Goal: Transaction & Acquisition: Purchase product/service

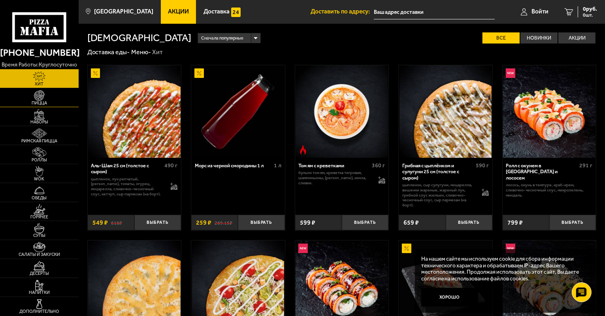
click at [33, 102] on span "Пицца" at bounding box center [39, 103] width 79 height 4
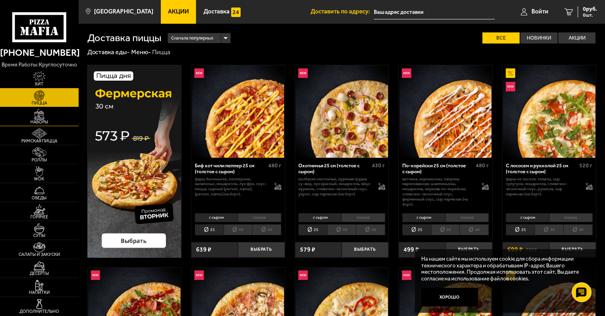
click at [41, 118] on img at bounding box center [39, 114] width 24 height 11
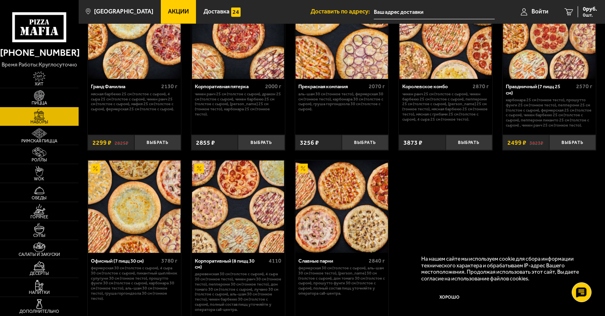
scroll to position [980, 0]
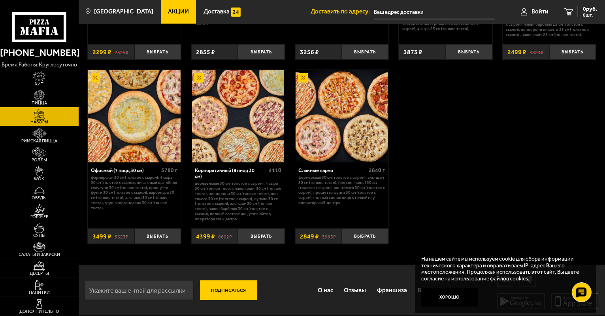
click at [456, 295] on button "Хорошо" at bounding box center [449, 297] width 57 height 19
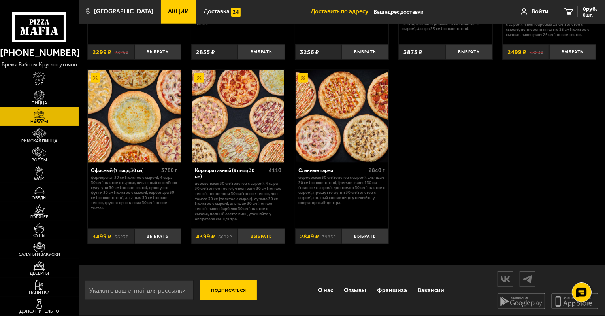
click at [261, 234] on button "Выбрать" at bounding box center [261, 235] width 47 height 15
click at [579, 9] on span "4399 руб." at bounding box center [585, 9] width 24 height 6
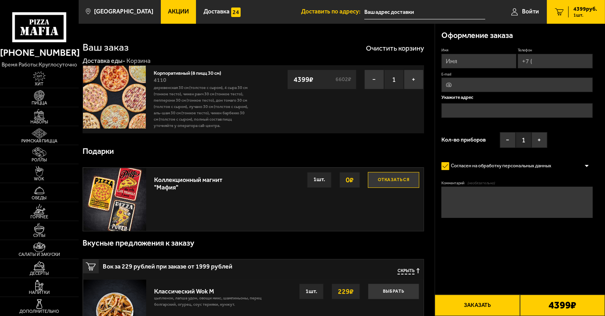
click at [481, 60] on input "Имя" at bounding box center [478, 61] width 75 height 15
type input "[PERSON_NAME]"
drag, startPoint x: 537, startPoint y: 59, endPoint x: 541, endPoint y: 58, distance: 4.0
click at [541, 58] on input "Телефон" at bounding box center [555, 61] width 75 height 15
type input "[PHONE_NUMBER]"
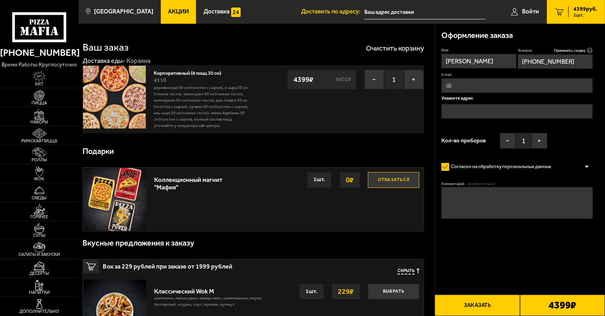
click at [462, 85] on input "E-mail" at bounding box center [516, 85] width 151 height 15
type input "[EMAIL_ADDRESS][DOMAIN_NAME]"
click at [464, 112] on input "text" at bounding box center [516, 111] width 151 height 15
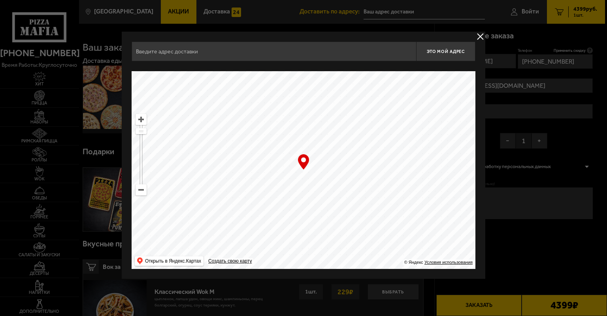
click at [164, 58] on input "text" at bounding box center [274, 51] width 285 height 20
type input "С"
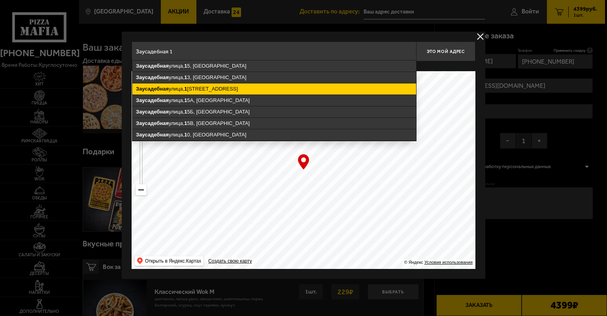
click at [194, 89] on ymaps "[STREET_ADDRESS]" at bounding box center [274, 88] width 284 height 11
type input "[STREET_ADDRESS]"
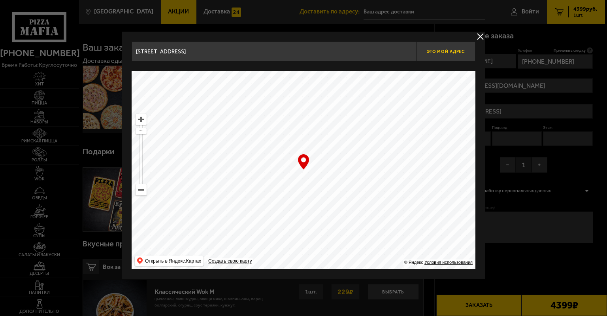
click at [450, 52] on span "Это мой адрес" at bounding box center [446, 51] width 38 height 5
type input "[STREET_ADDRESS]"
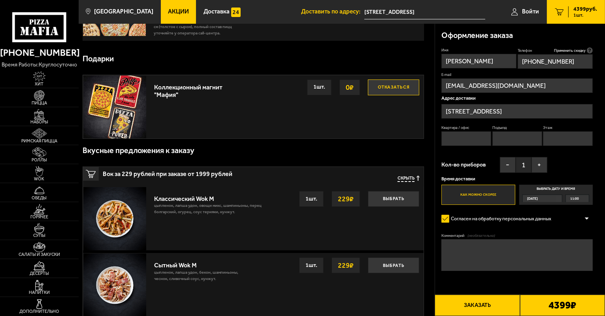
scroll to position [40, 0]
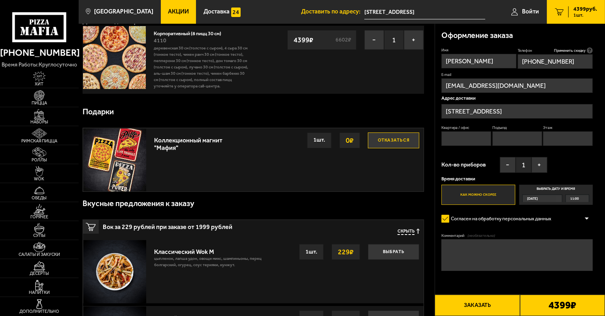
click at [409, 232] on span "Скрыть" at bounding box center [406, 231] width 17 height 6
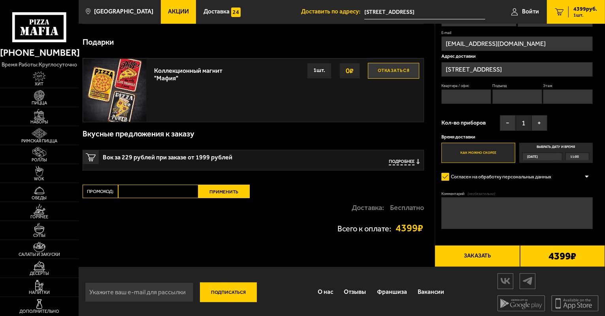
scroll to position [111, 0]
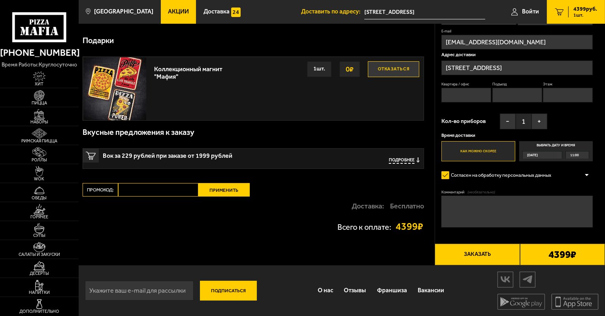
click at [571, 155] on span "11:00" at bounding box center [574, 154] width 9 height 7
click at [0, 0] on input "Выбрать дату и время [DATE] 11:00" at bounding box center [0, 0] width 0 height 0
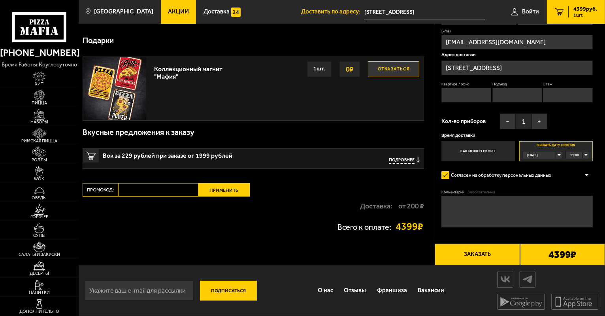
click at [584, 154] on div "11:00" at bounding box center [577, 154] width 23 height 7
click at [580, 175] on li "11:30" at bounding box center [577, 178] width 22 height 8
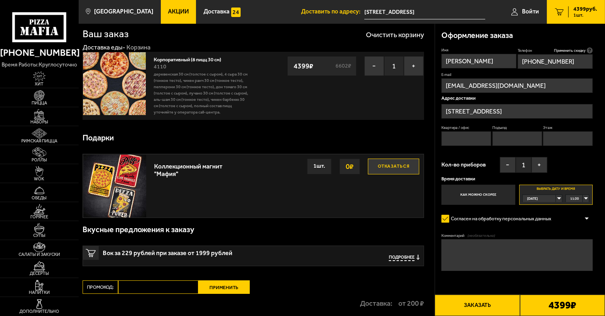
scroll to position [0, 0]
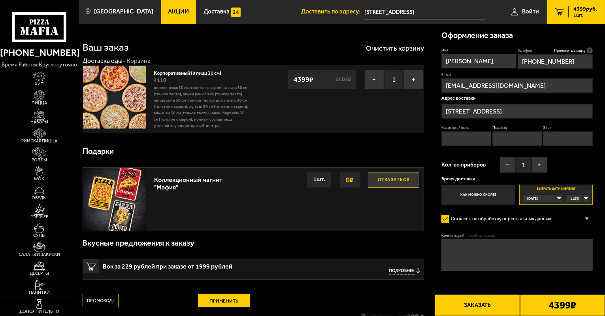
click at [473, 303] on button "Заказать" at bounding box center [477, 304] width 85 height 21
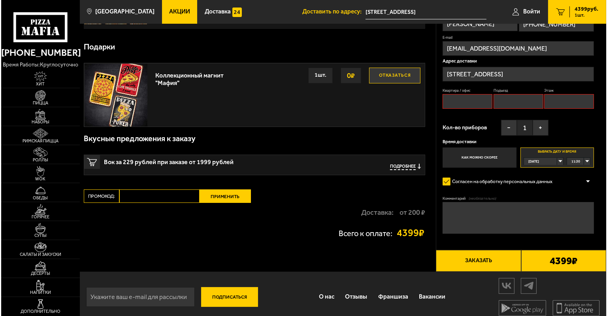
scroll to position [111, 0]
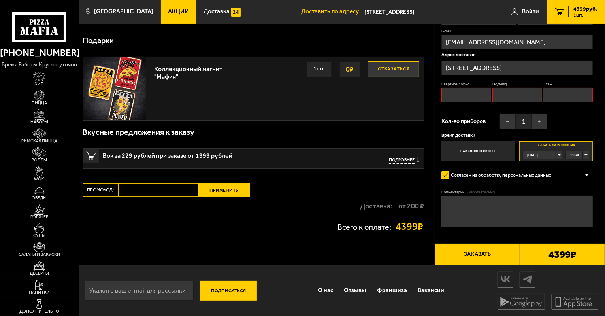
click at [468, 206] on textarea "Комментарий (необязательно)" at bounding box center [516, 212] width 151 height 32
click at [468, 92] on input "Квартира / офис" at bounding box center [466, 95] width 50 height 15
type input "70"
click at [507, 98] on input "Подъезд" at bounding box center [517, 95] width 50 height 15
type input "1"
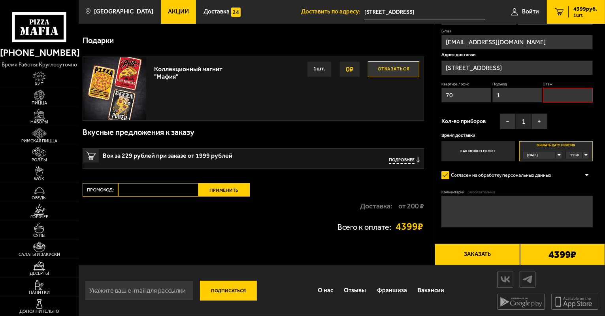
click at [562, 98] on input "Этаж" at bounding box center [568, 95] width 50 height 15
type input "3"
click at [477, 255] on button "Заказать" at bounding box center [477, 253] width 85 height 21
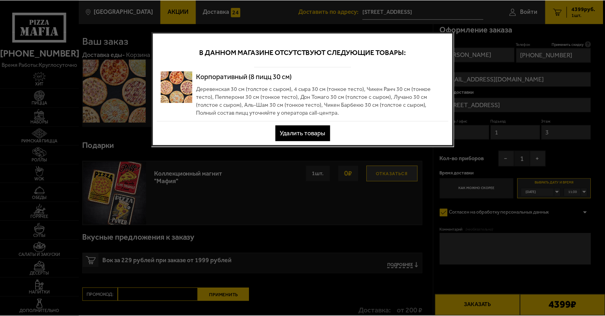
scroll to position [0, 0]
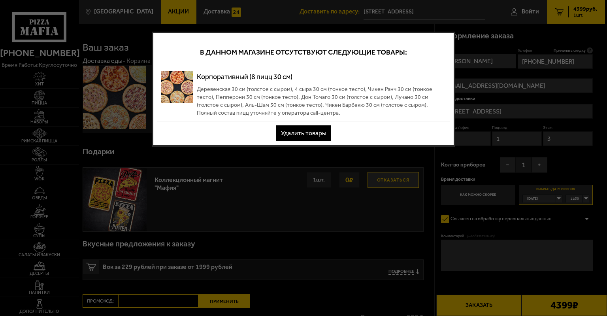
click at [300, 133] on button "Удалить товары" at bounding box center [303, 133] width 55 height 16
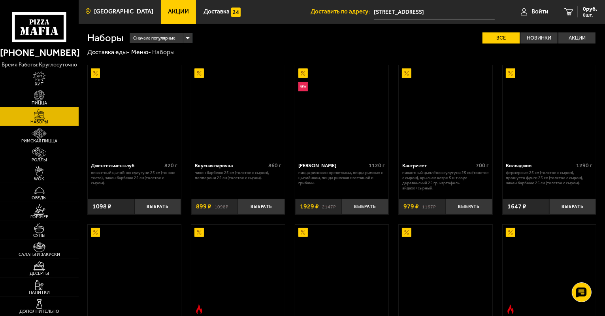
scroll to position [980, 0]
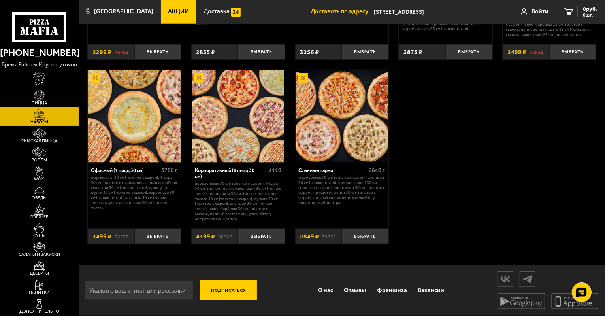
click at [115, 167] on div "Офисный (7 пицц 30 см)" at bounding box center [125, 170] width 68 height 6
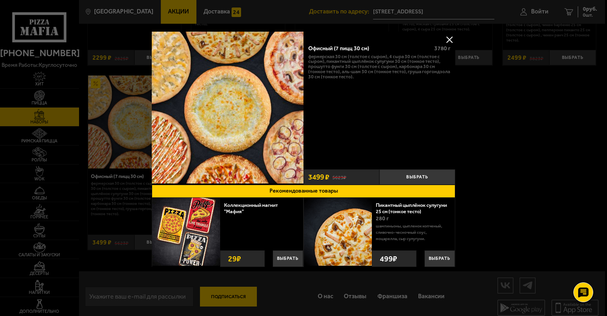
click at [507, 123] on div at bounding box center [303, 158] width 607 height 316
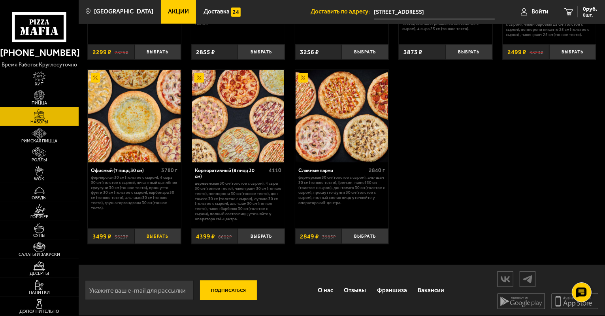
click at [169, 235] on button "Выбрать" at bounding box center [157, 235] width 47 height 15
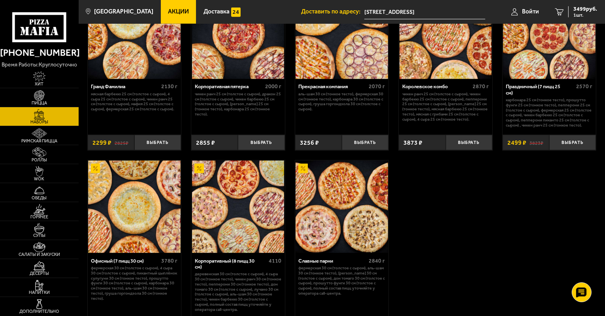
scroll to position [980, 0]
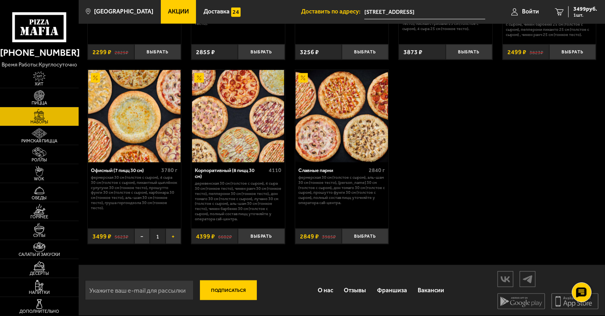
click at [177, 238] on button "+" at bounding box center [173, 235] width 15 height 15
click at [143, 238] on button "−" at bounding box center [141, 235] width 15 height 15
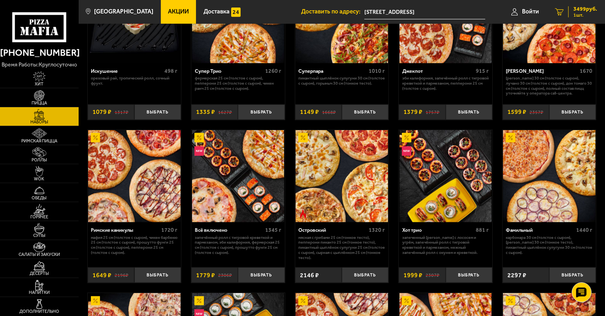
scroll to position [348, 0]
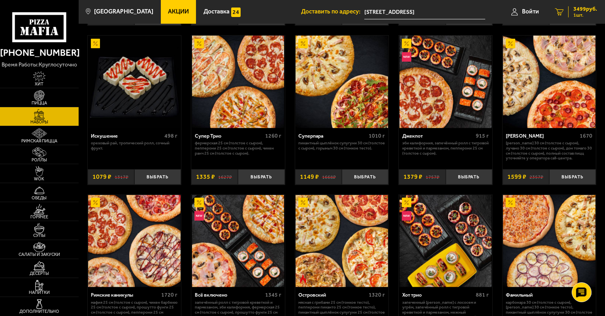
click at [582, 13] on span "1 шт." at bounding box center [585, 15] width 24 height 5
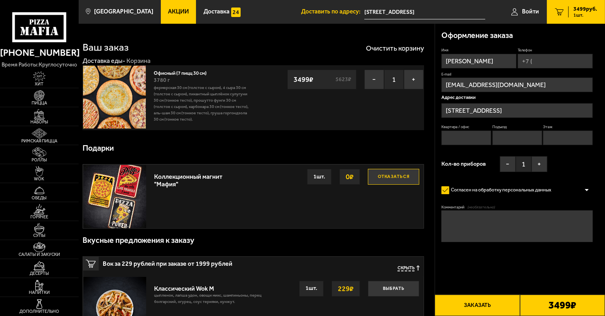
click at [538, 61] on input "Телефон" at bounding box center [555, 61] width 75 height 15
type input "[PHONE_NUMBER]"
click at [467, 135] on input "Квартира / офис" at bounding box center [466, 138] width 50 height 15
type input "70"
click at [506, 140] on input "Подъезд" at bounding box center [517, 138] width 50 height 15
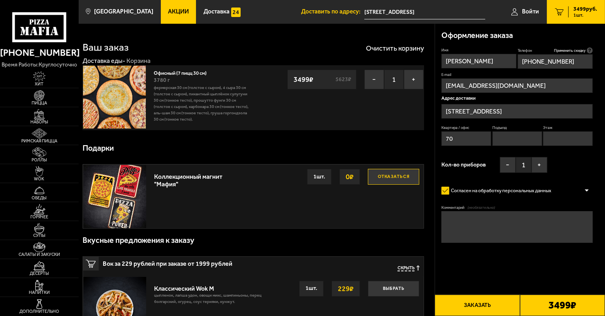
type input "1"
click at [557, 142] on input "Этаж" at bounding box center [568, 138] width 50 height 15
type input "3"
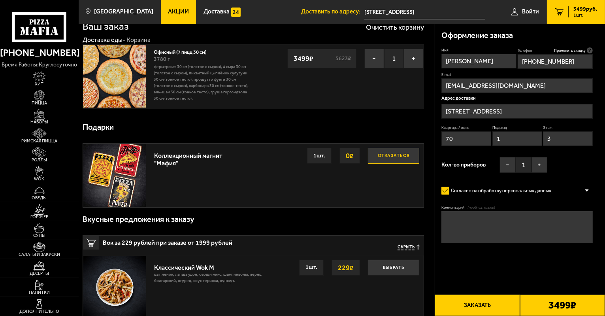
scroll to position [40, 0]
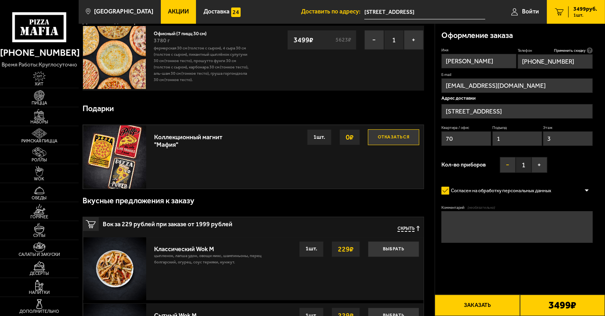
click at [513, 162] on button "−" at bounding box center [508, 165] width 16 height 16
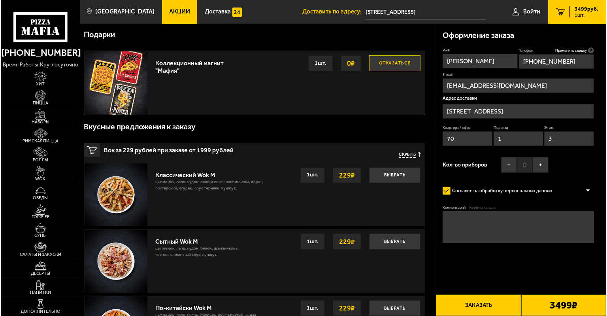
scroll to position [119, 0]
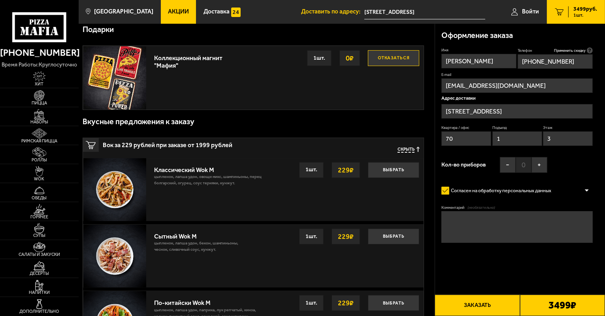
click at [487, 305] on button "Заказать" at bounding box center [477, 304] width 85 height 21
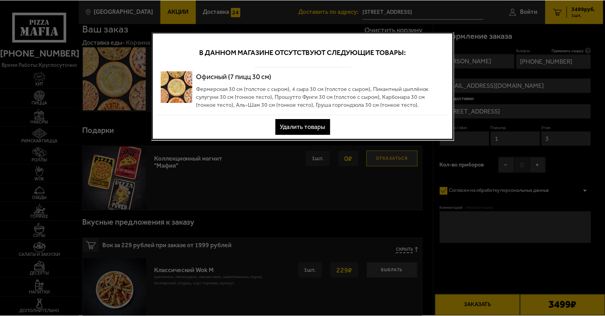
scroll to position [0, 0]
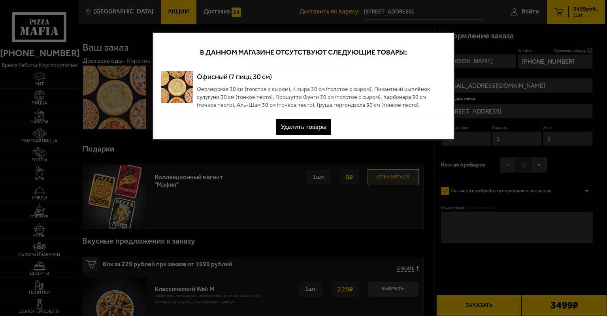
click at [309, 126] on button "Удалить товары" at bounding box center [303, 127] width 55 height 16
